Goal: Task Accomplishment & Management: Use online tool/utility

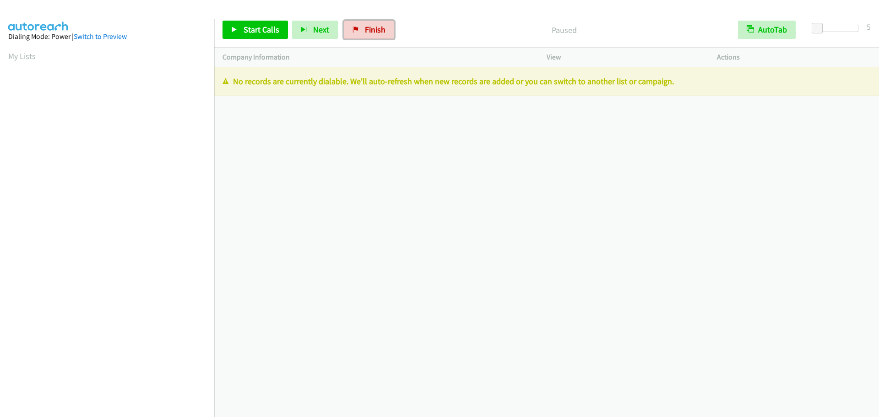
drag, startPoint x: 360, startPoint y: 28, endPoint x: 471, endPoint y: 29, distance: 111.3
click at [360, 28] on link "Finish" at bounding box center [369, 30] width 50 height 18
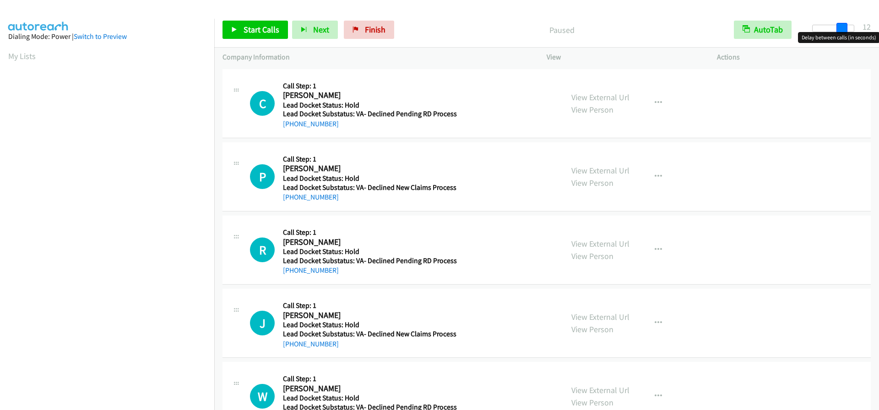
drag, startPoint x: 816, startPoint y: 29, endPoint x: 845, endPoint y: 27, distance: 28.9
click at [845, 27] on span at bounding box center [842, 28] width 11 height 11
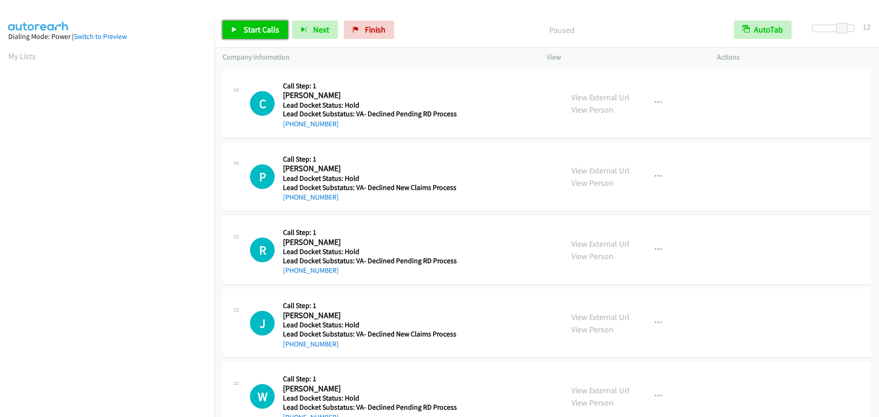
click at [261, 32] on span "Start Calls" at bounding box center [262, 29] width 36 height 11
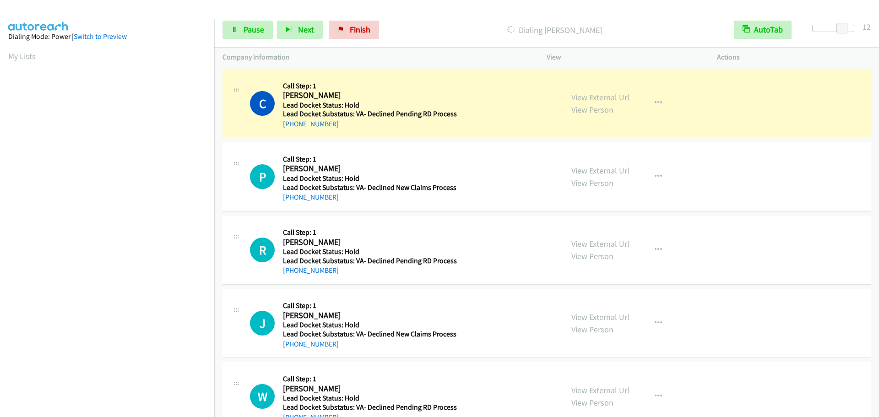
scroll to position [96, 0]
click at [369, 26] on link "Finish" at bounding box center [354, 30] width 50 height 18
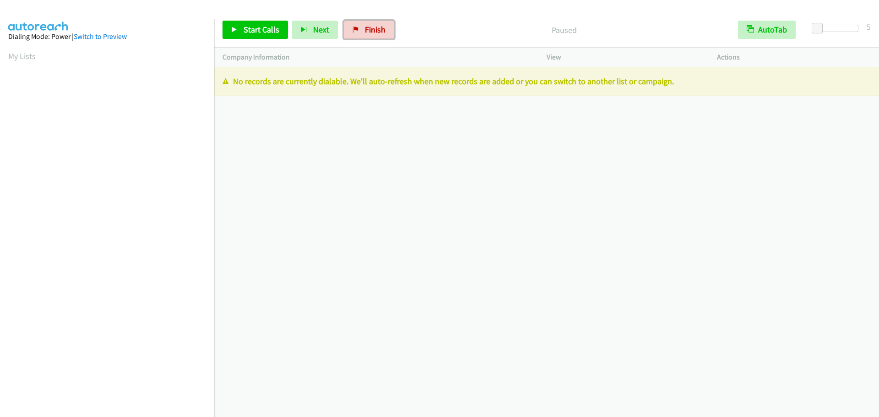
click at [365, 35] on link "Finish" at bounding box center [369, 30] width 50 height 18
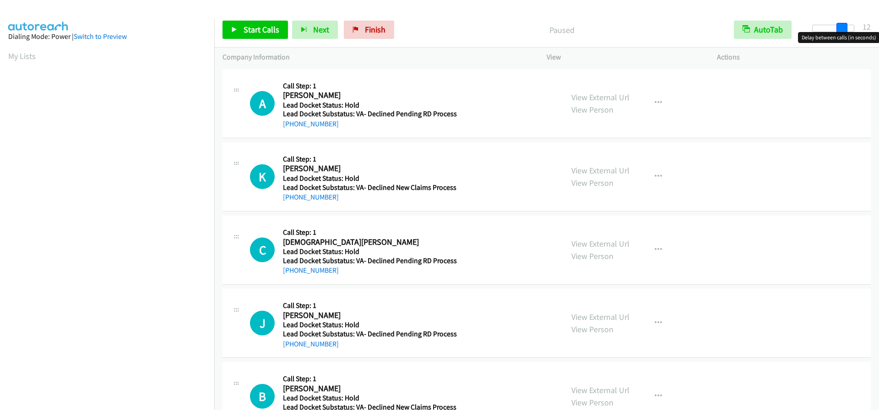
drag, startPoint x: 821, startPoint y: 30, endPoint x: 850, endPoint y: 29, distance: 29.3
click at [850, 29] on div at bounding box center [833, 28] width 42 height 7
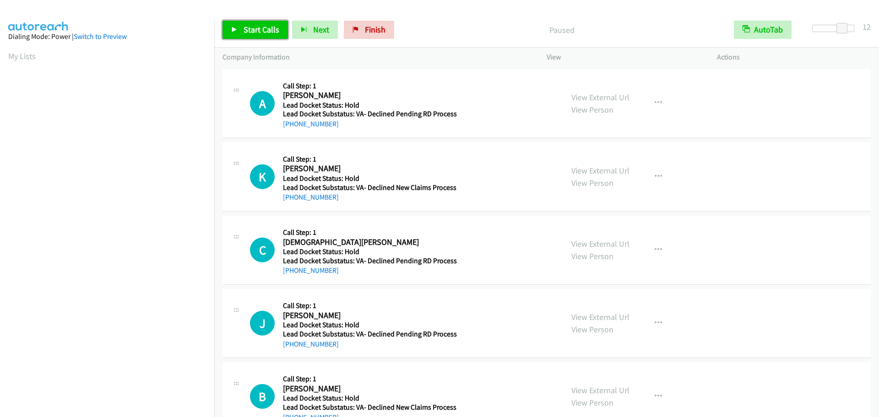
click at [256, 28] on span "Start Calls" at bounding box center [262, 29] width 36 height 11
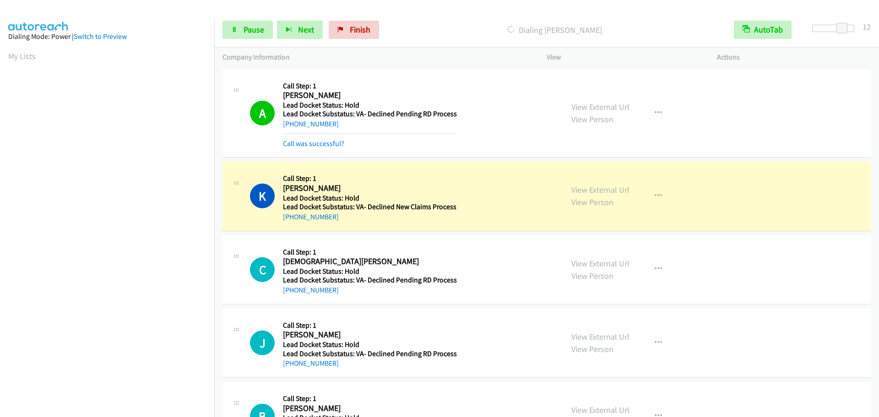
scroll to position [97, 0]
